Goal: Information Seeking & Learning: Find specific fact

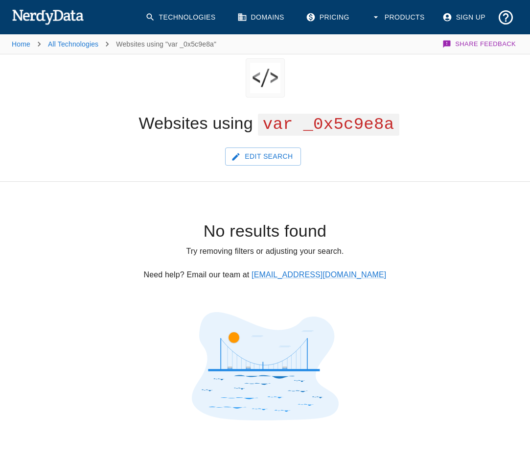
click at [423, 182] on div "No results found Try removing filters or adjusting your search. Need help? Emai…" at bounding box center [265, 303] width 530 height 242
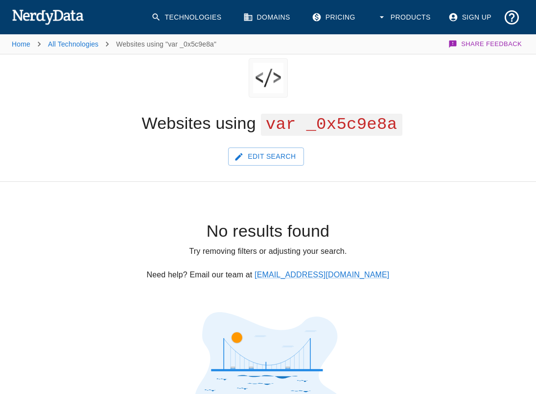
click at [413, 229] on h4 "No results found" at bounding box center [268, 231] width 505 height 21
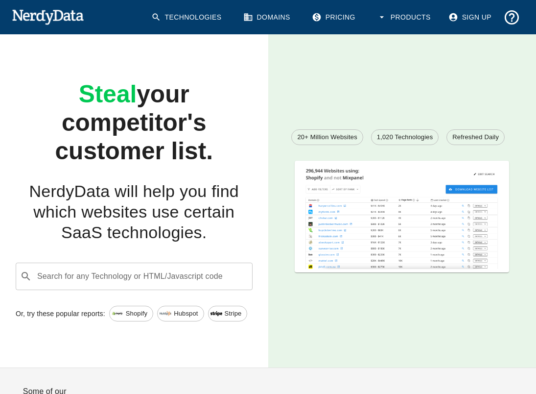
click at [143, 277] on input "Search for any Technology or HTML/Javascript code" at bounding box center [142, 276] width 213 height 19
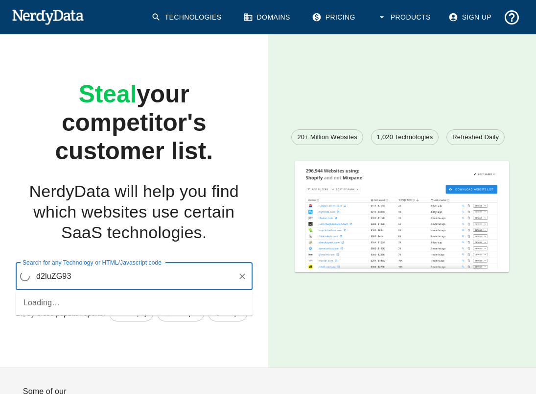
type input "d2luZG93"
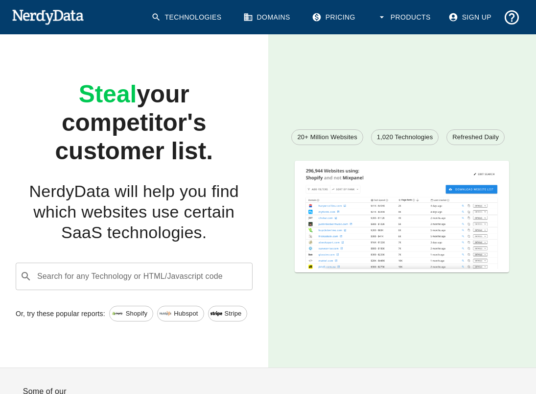
click at [150, 277] on input "Search for any Technology or HTML/Javascript code" at bounding box center [142, 276] width 213 height 19
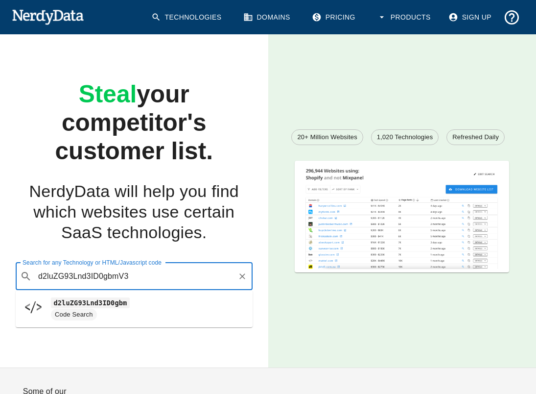
type input "d2luZG93Lnd3ID0gbmV3"
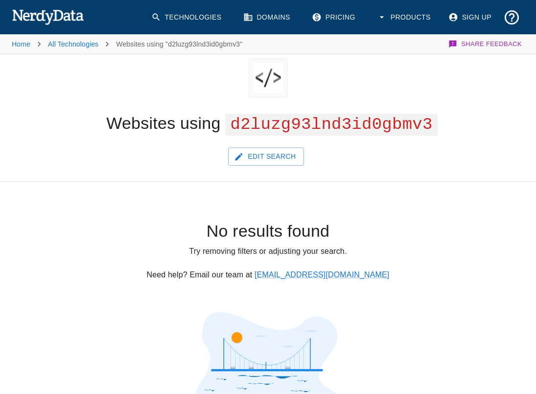
click at [322, 112] on div "Websites using d2luzg93lnd3id0gbmv3" at bounding box center [268, 124] width 536 height 46
click at [320, 119] on span "d2luzg93lnd3id0gbmv3" at bounding box center [331, 125] width 212 height 22
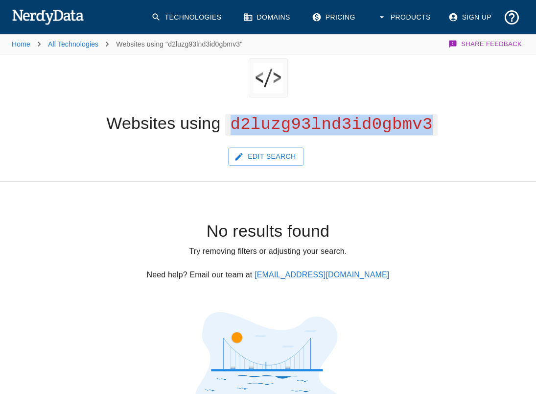
click at [320, 119] on span "d2luzg93lnd3id0gbmv3" at bounding box center [331, 125] width 212 height 22
copy span "d2luzg93lnd3id0gbmv3"
